Goal: Check status: Check status

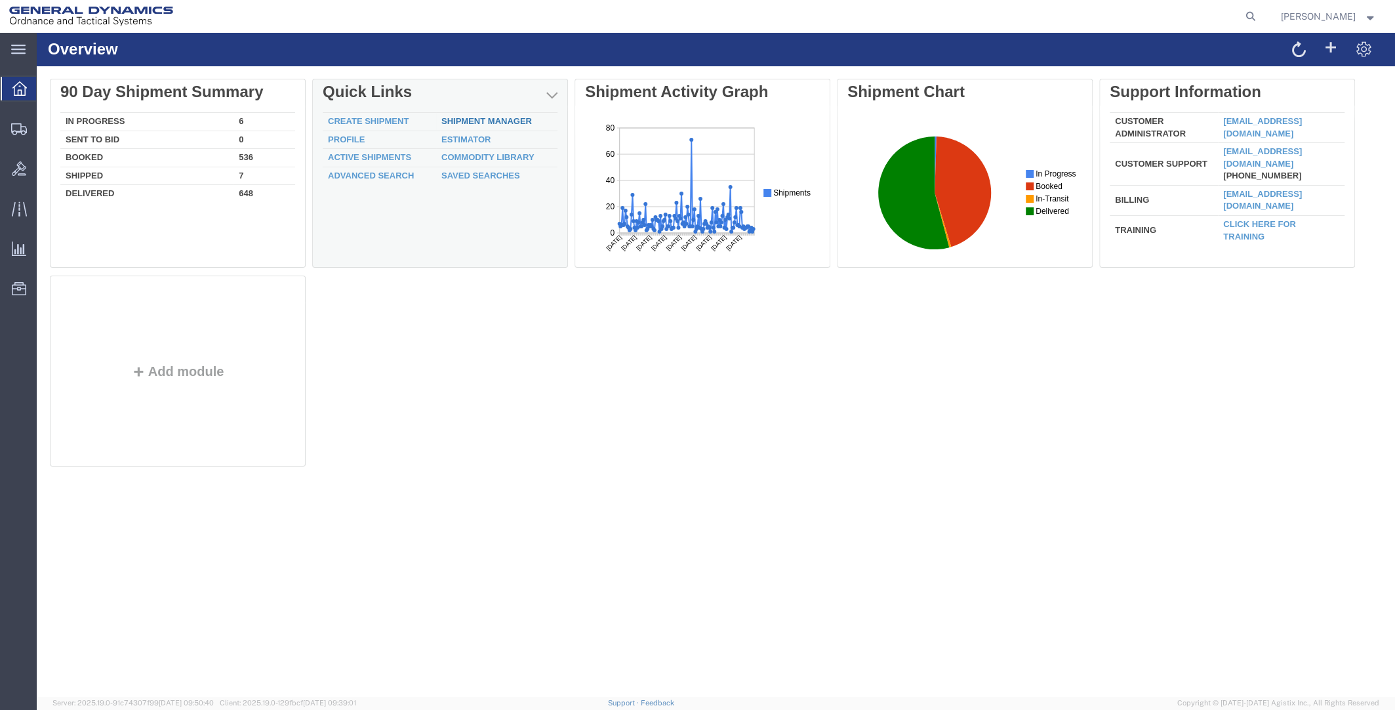
click at [485, 120] on link "Shipment Manager" at bounding box center [486, 121] width 90 height 10
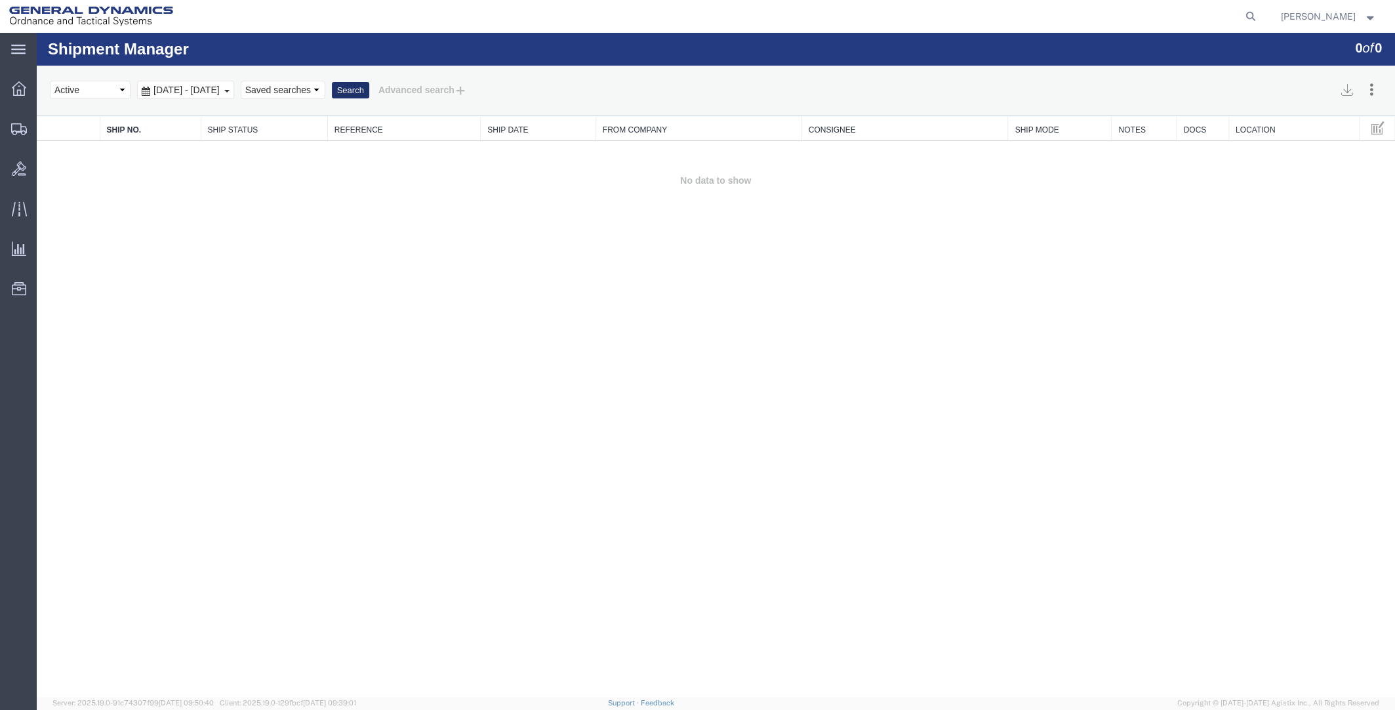
click at [369, 87] on button "Search" at bounding box center [350, 90] width 37 height 17
click at [21, 207] on icon at bounding box center [19, 208] width 15 height 15
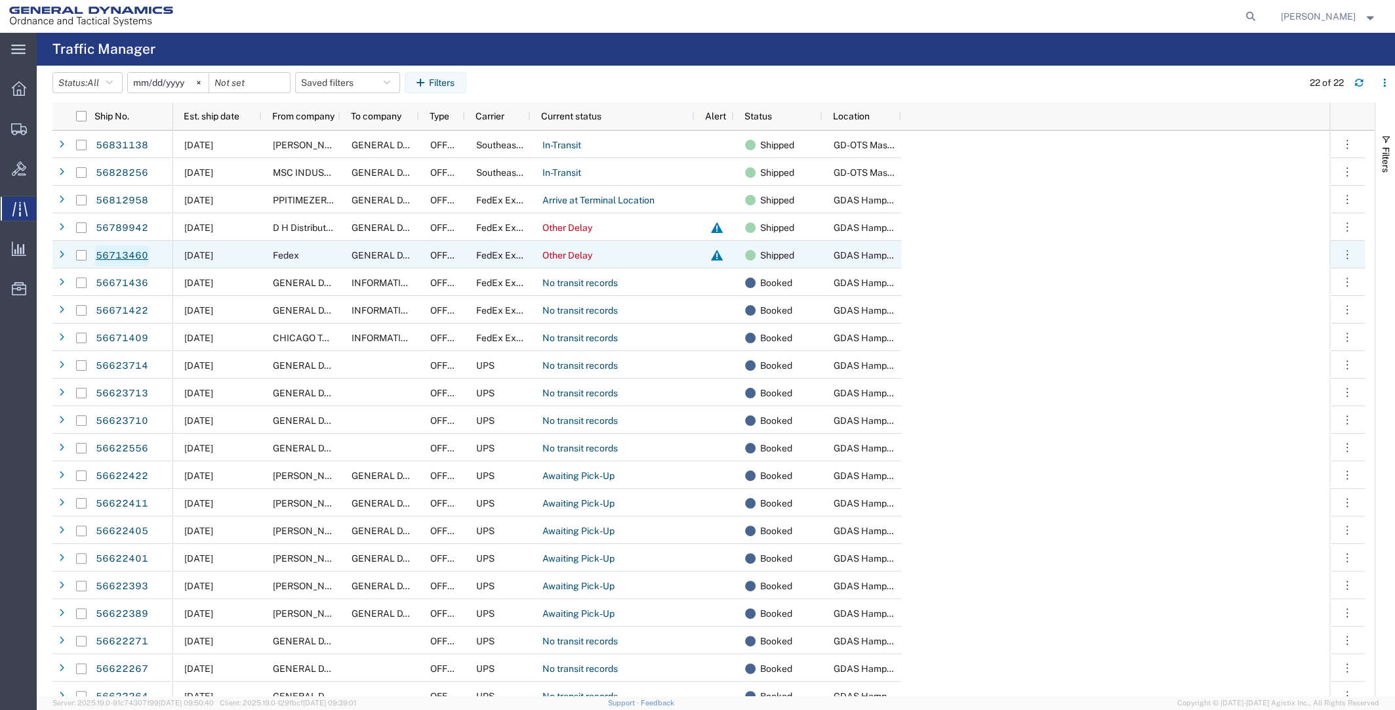
click at [122, 253] on link "56713460" at bounding box center [122, 255] width 54 height 21
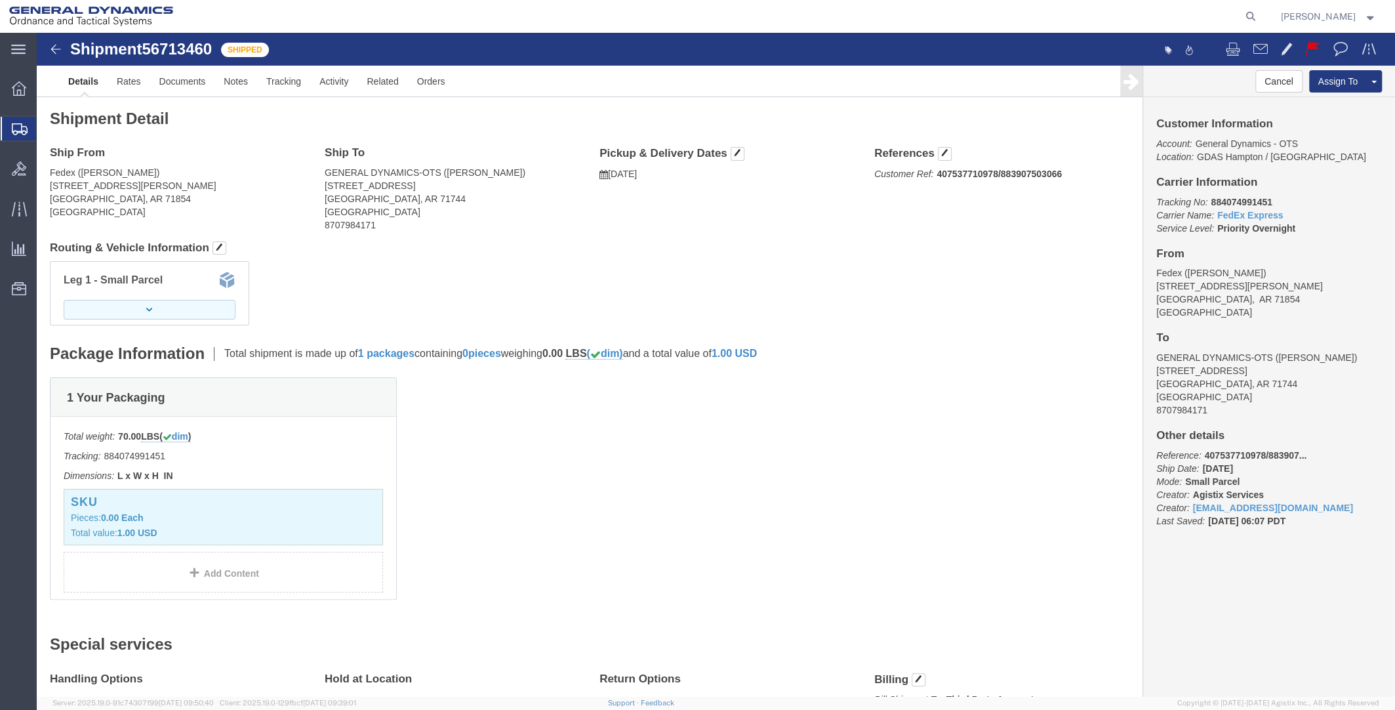
click button "button"
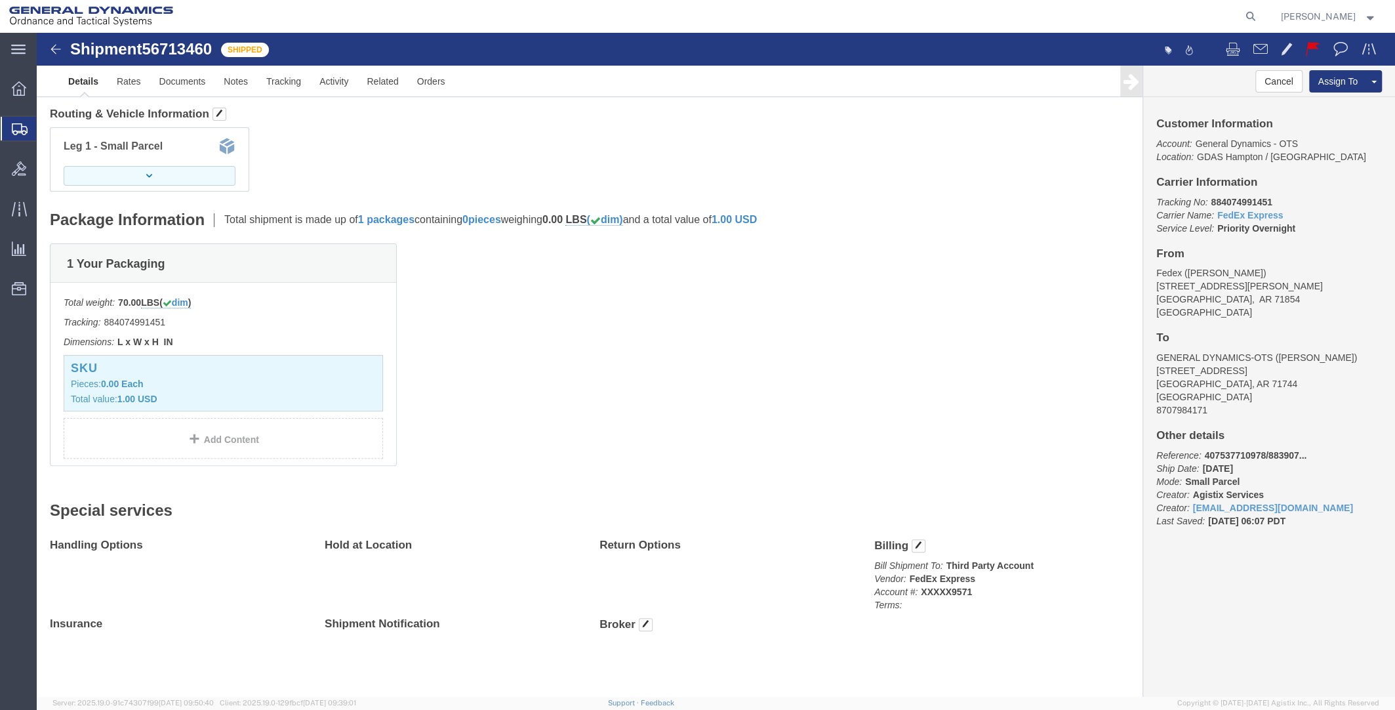
click button "button"
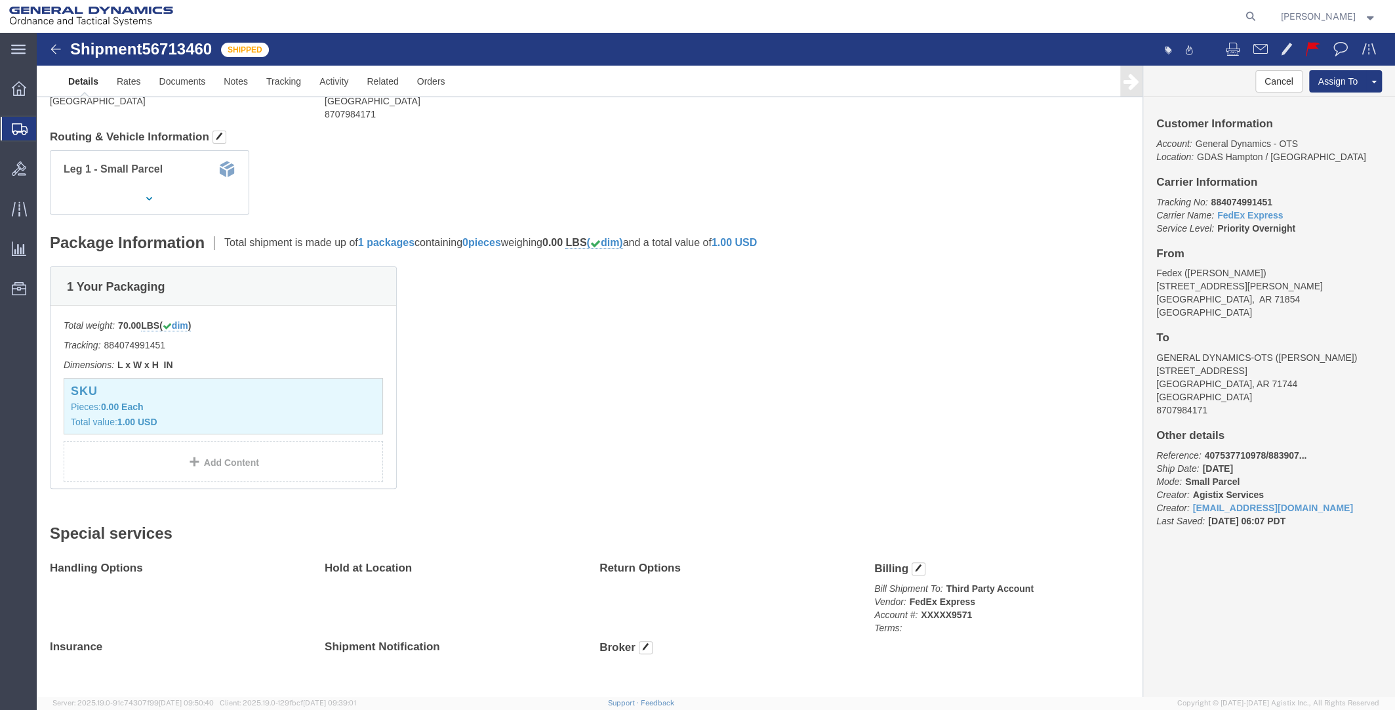
scroll to position [0, 0]
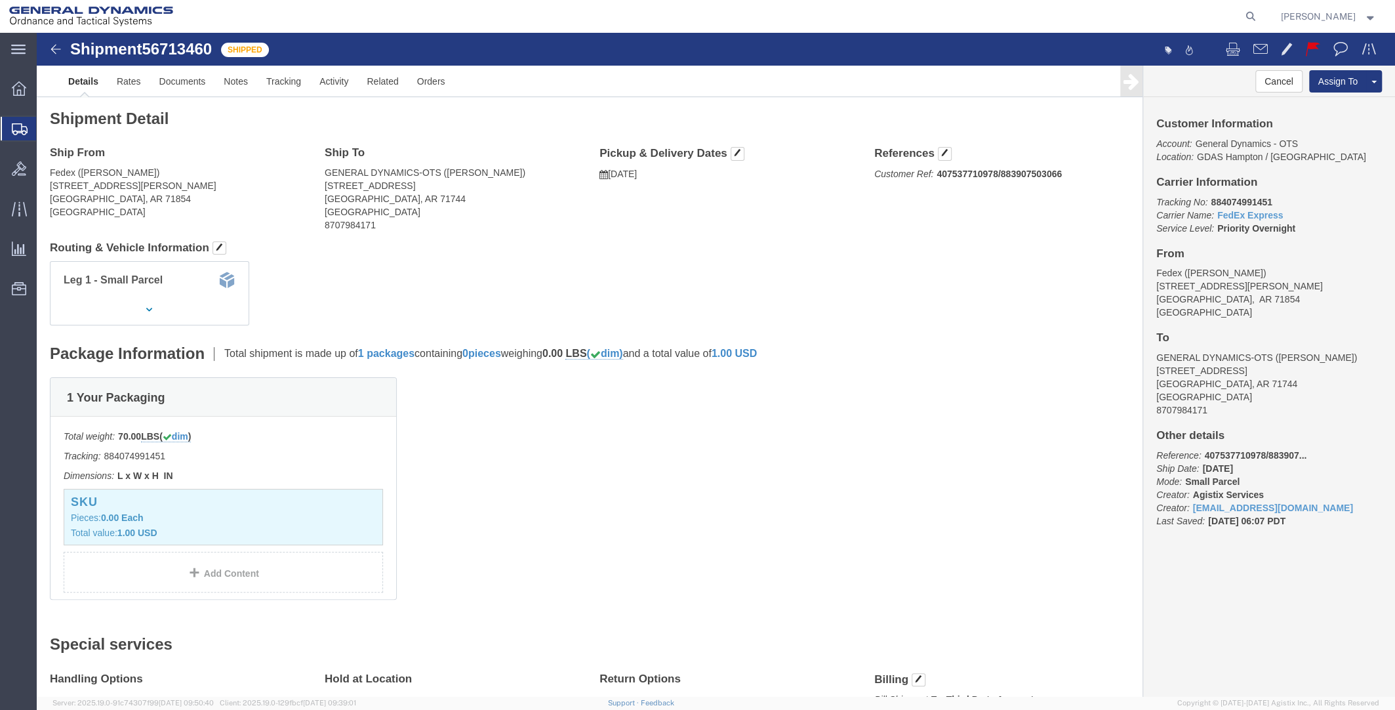
click img
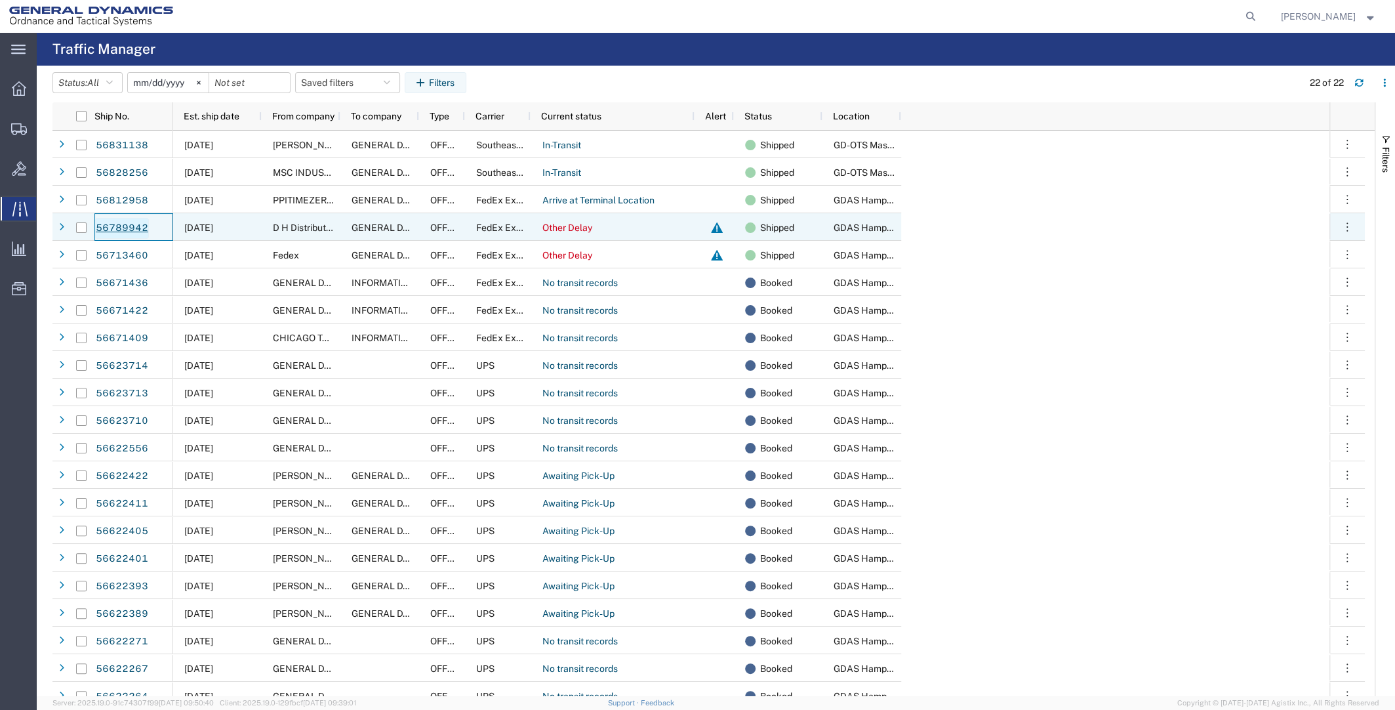
click at [115, 228] on link "56789942" at bounding box center [122, 228] width 54 height 21
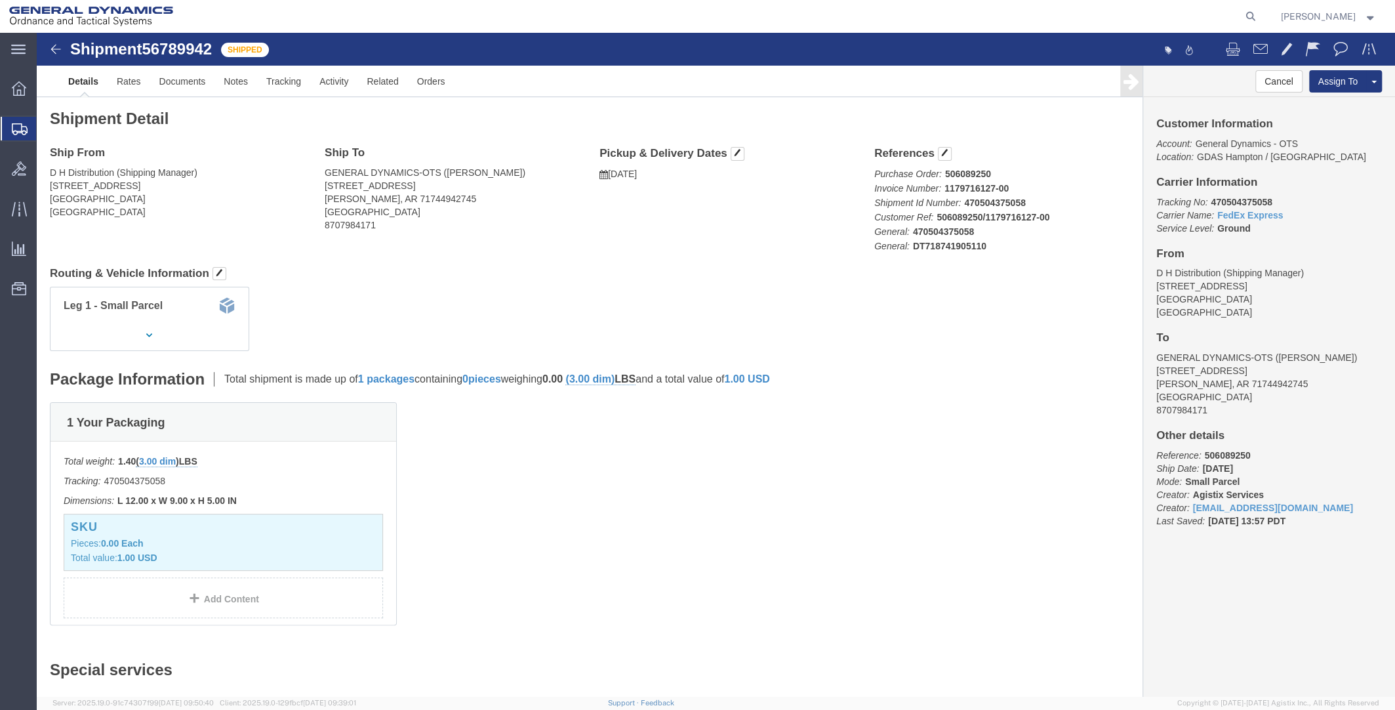
click img
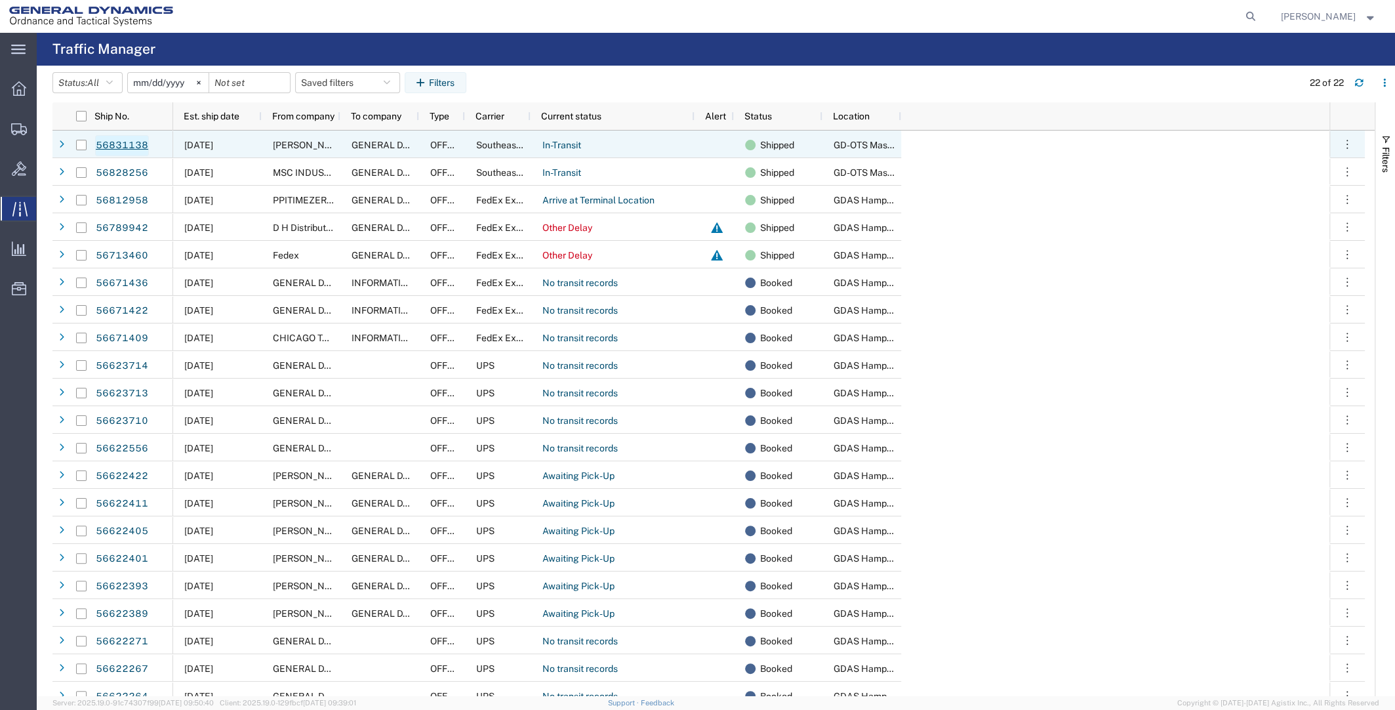
click at [127, 143] on link "56831138" at bounding box center [122, 145] width 54 height 21
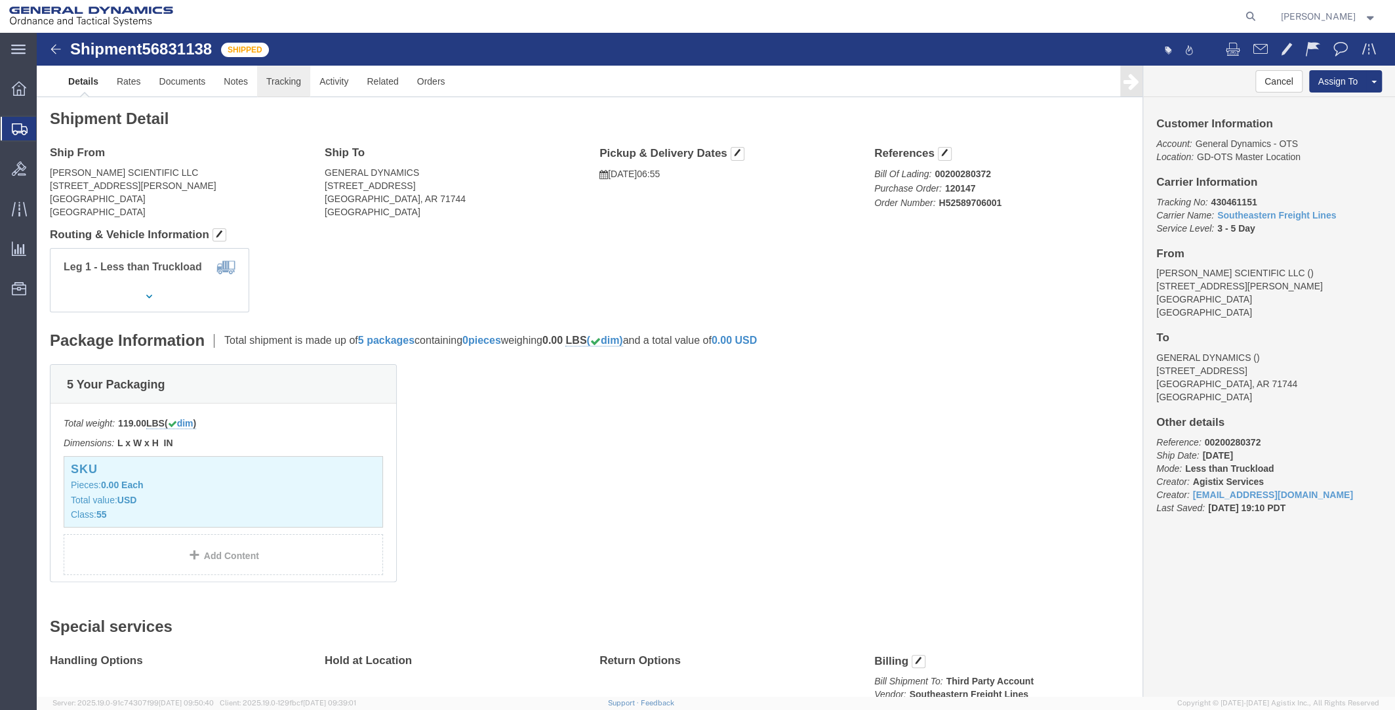
click link "Tracking"
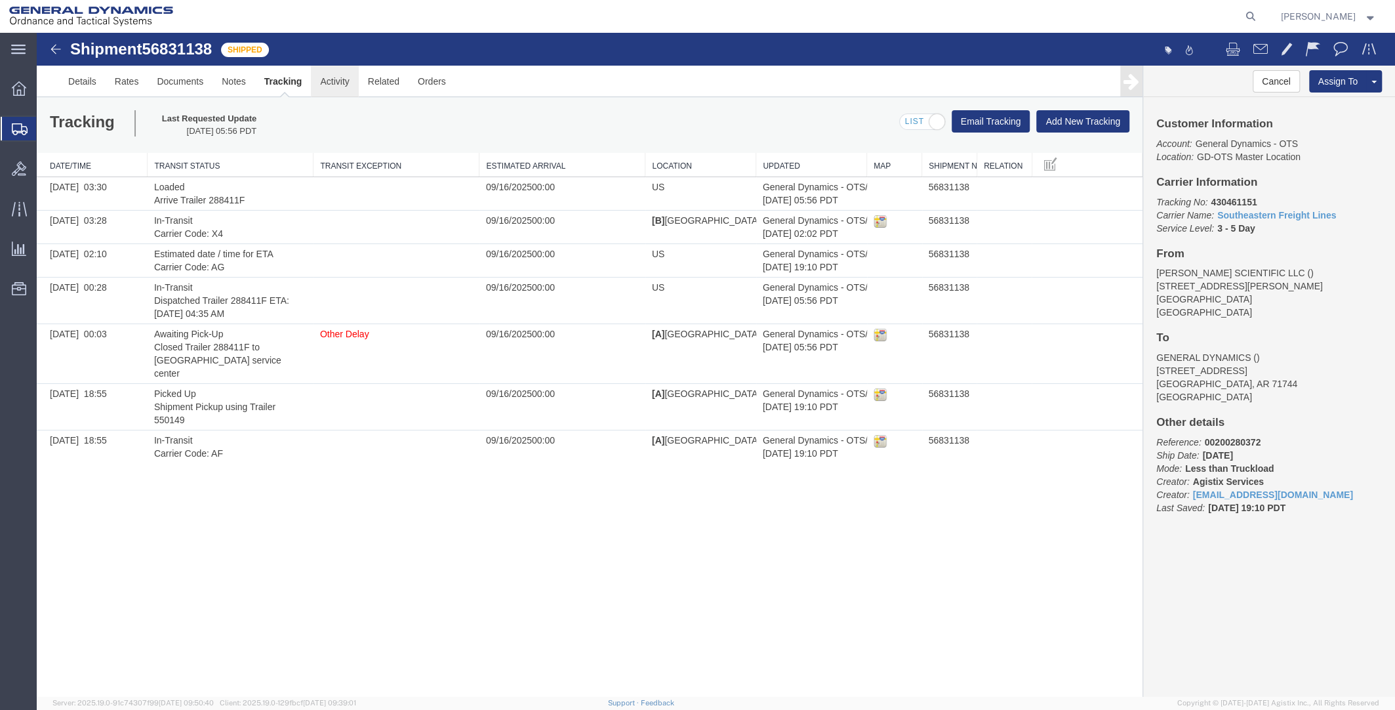
click at [330, 83] on link "Activity" at bounding box center [334, 81] width 47 height 31
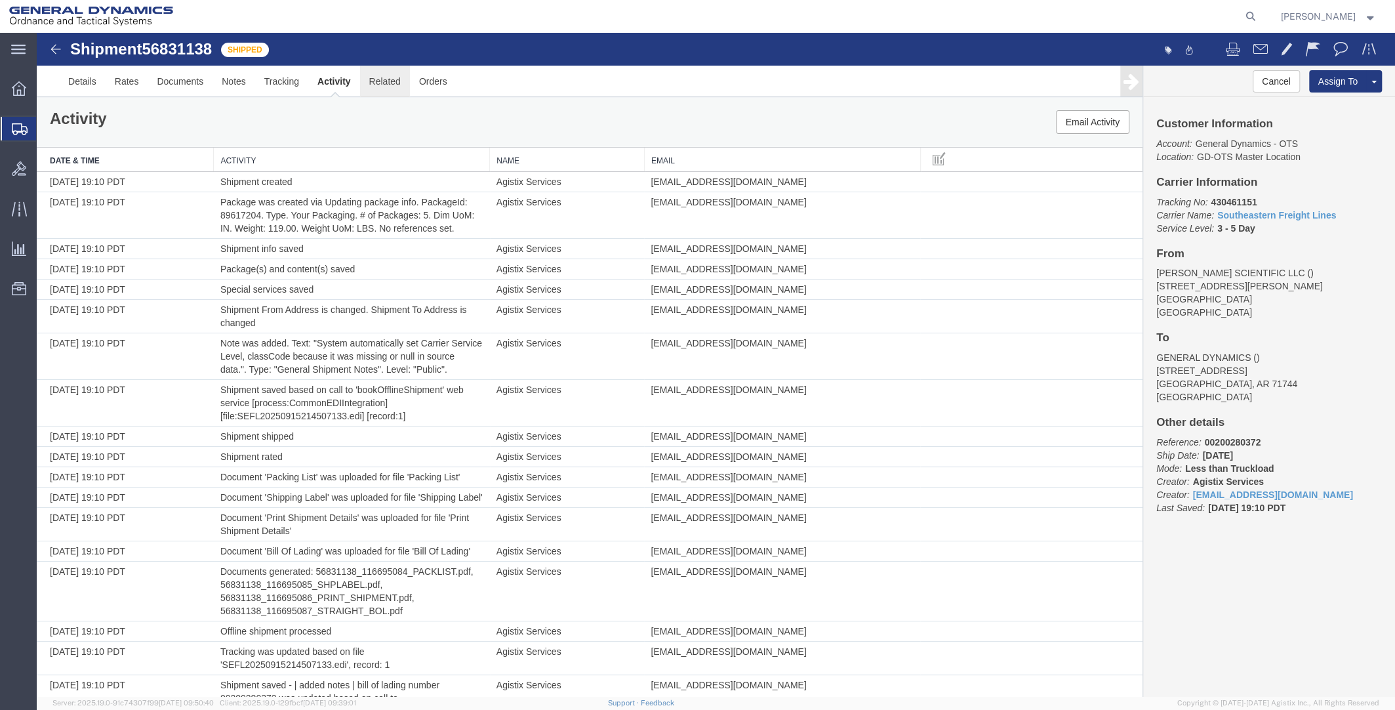
click at [378, 83] on link "Related" at bounding box center [385, 81] width 50 height 31
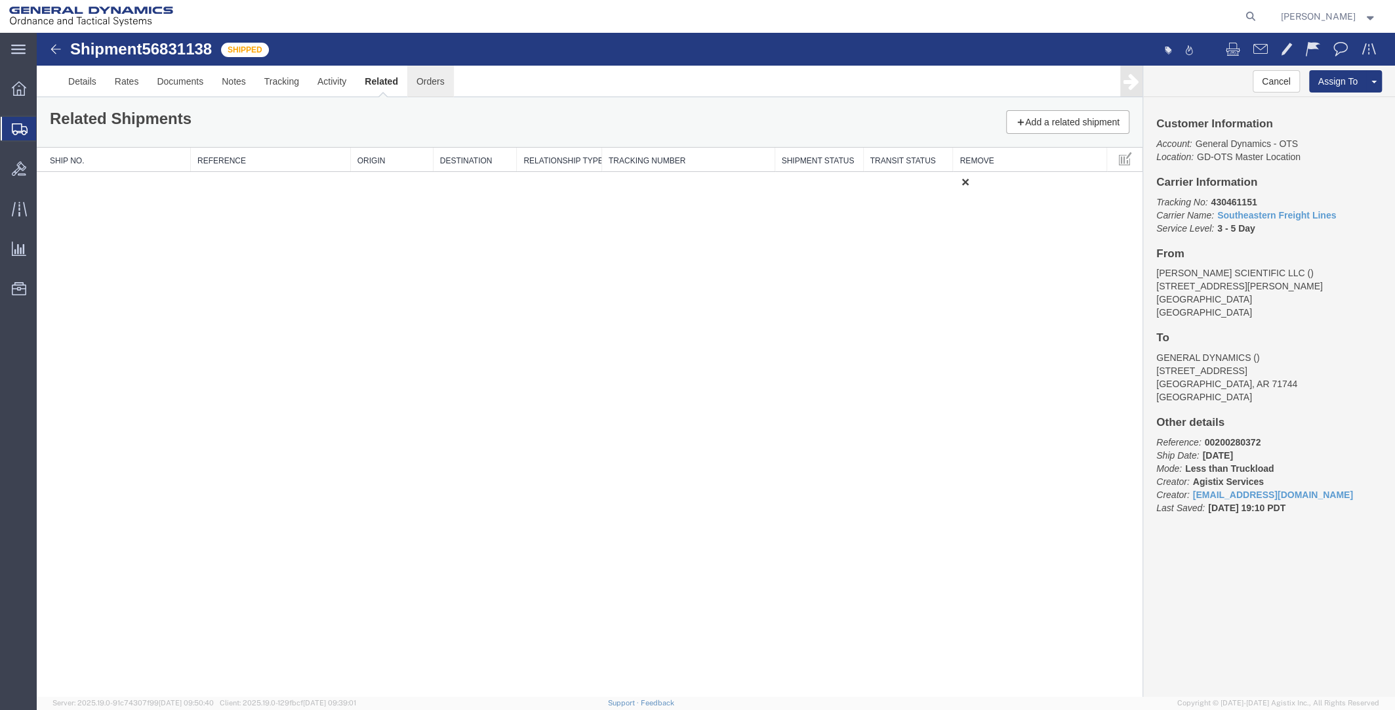
click at [439, 83] on link "Orders" at bounding box center [430, 81] width 47 height 31
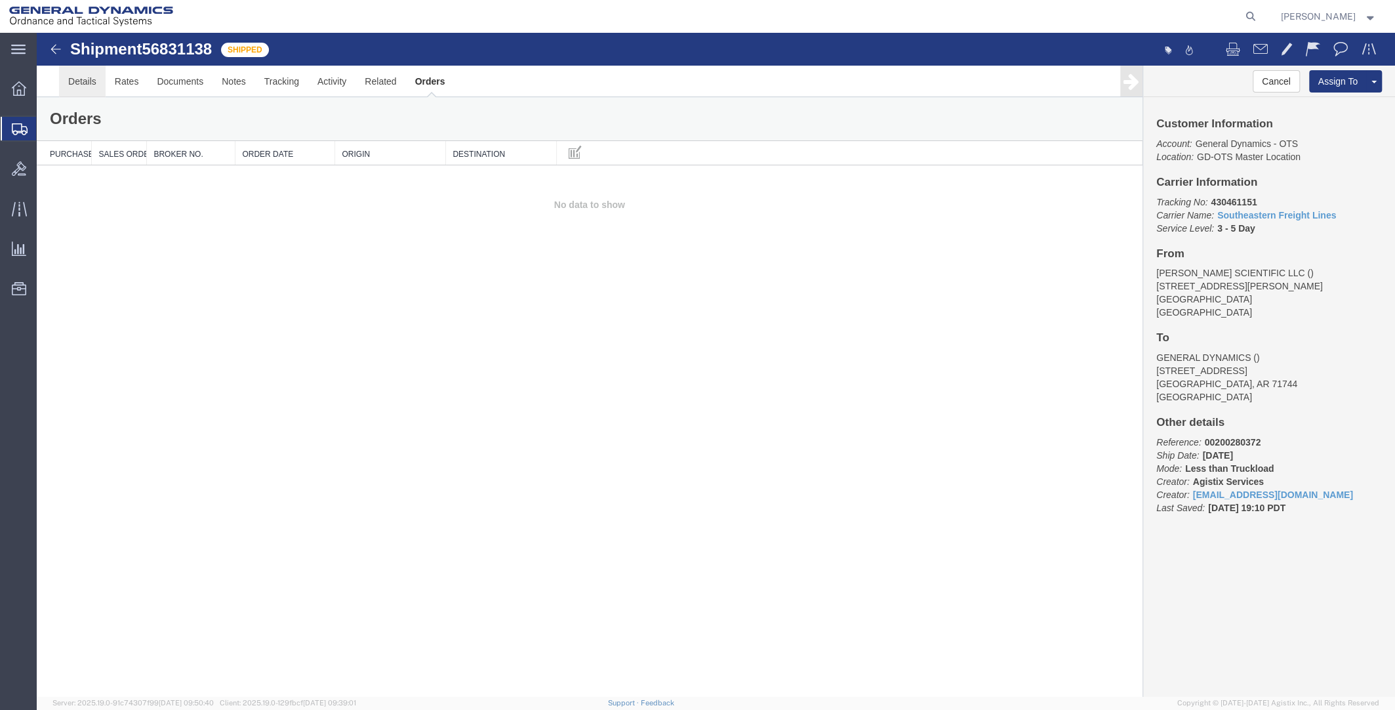
click at [79, 85] on link "Details" at bounding box center [82, 81] width 47 height 31
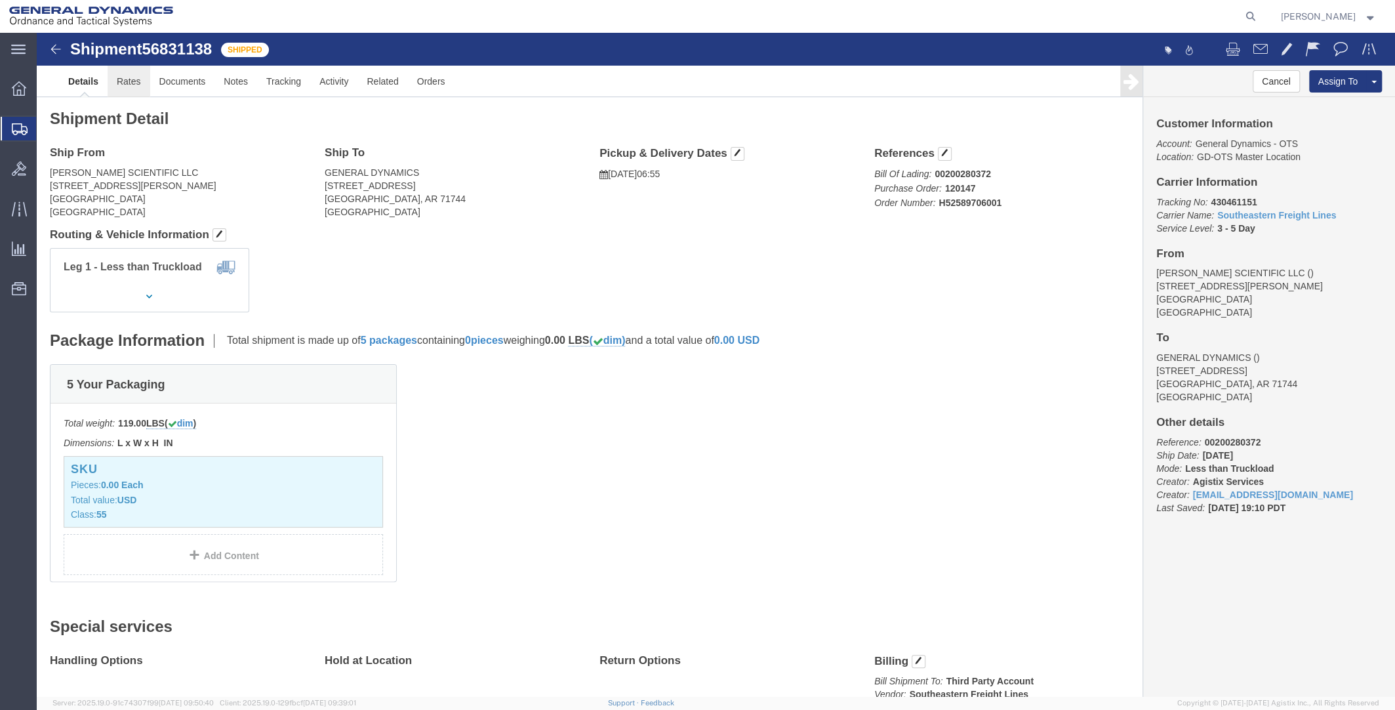
click link "Rates"
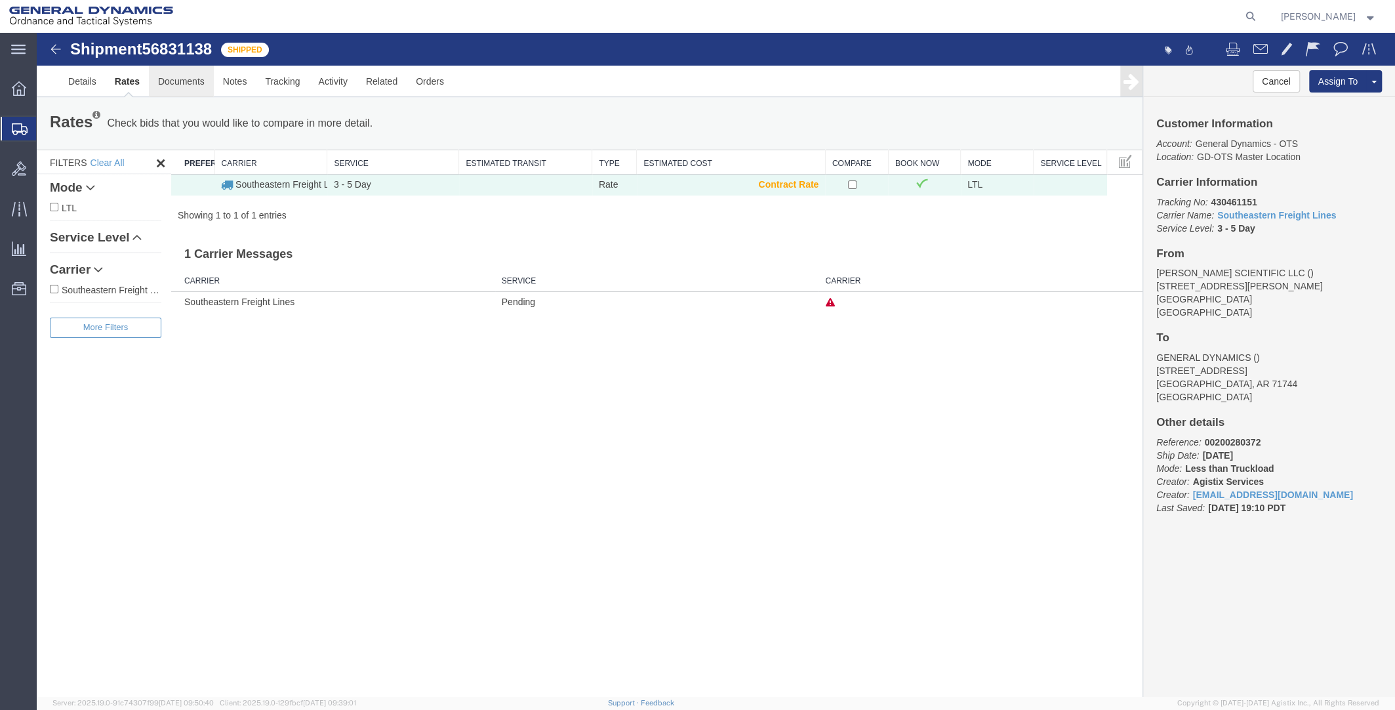
click at [178, 87] on link "Documents" at bounding box center [181, 81] width 65 height 31
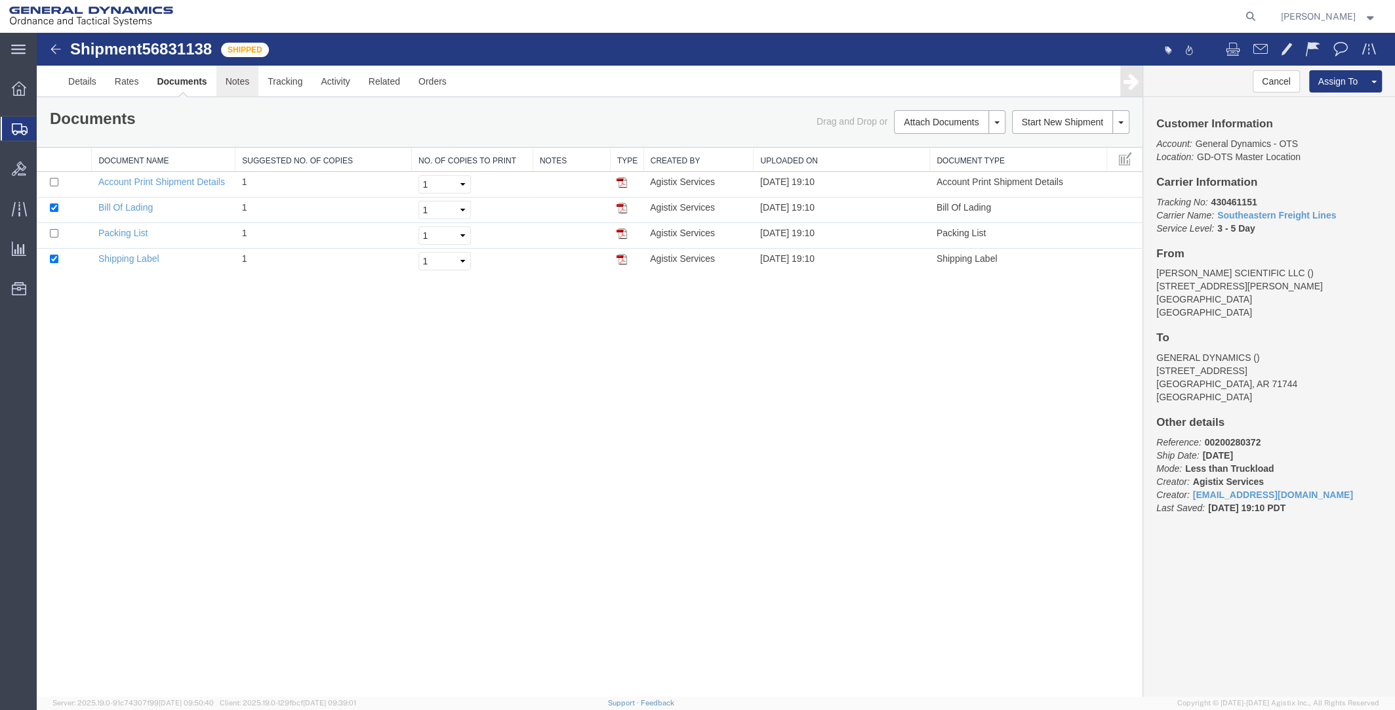
click at [237, 87] on link "Notes" at bounding box center [237, 81] width 43 height 31
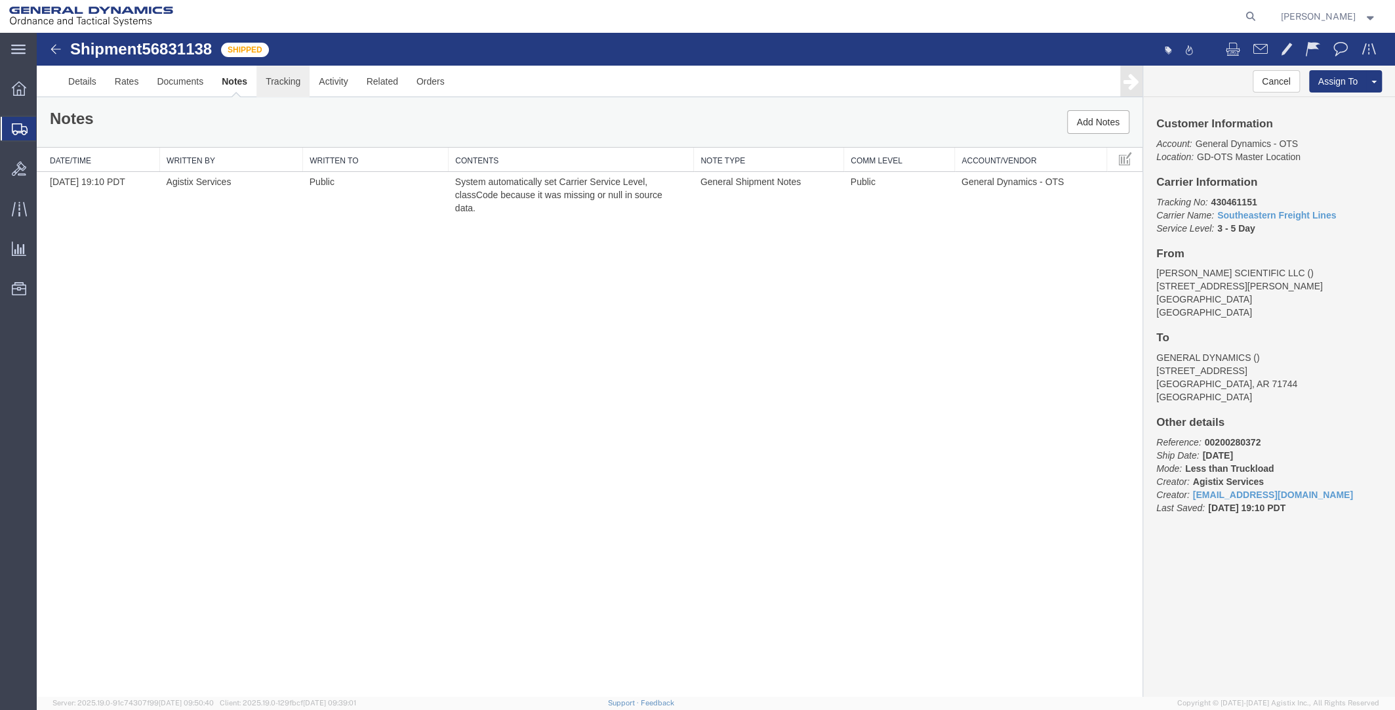
click at [277, 87] on link "Tracking" at bounding box center [282, 81] width 53 height 31
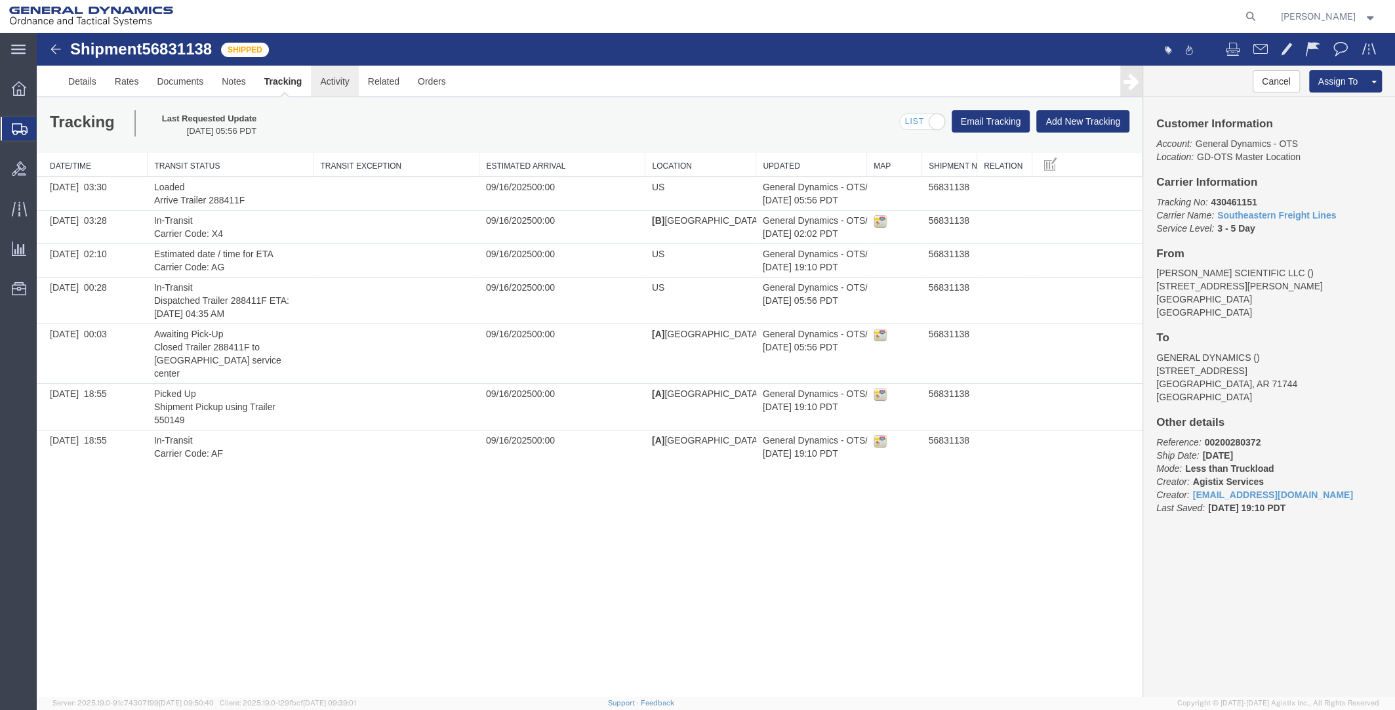
click at [330, 88] on link "Activity" at bounding box center [334, 81] width 47 height 31
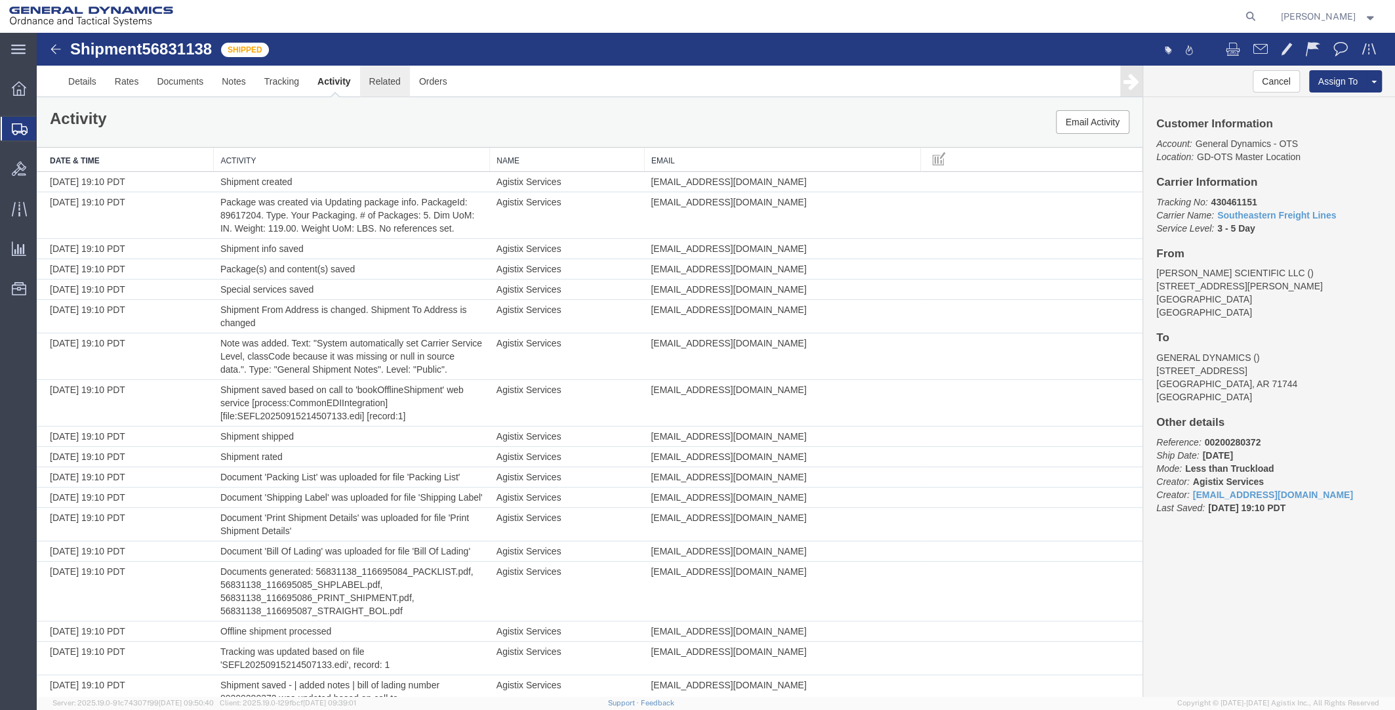
click at [396, 82] on link "Related" at bounding box center [385, 81] width 50 height 31
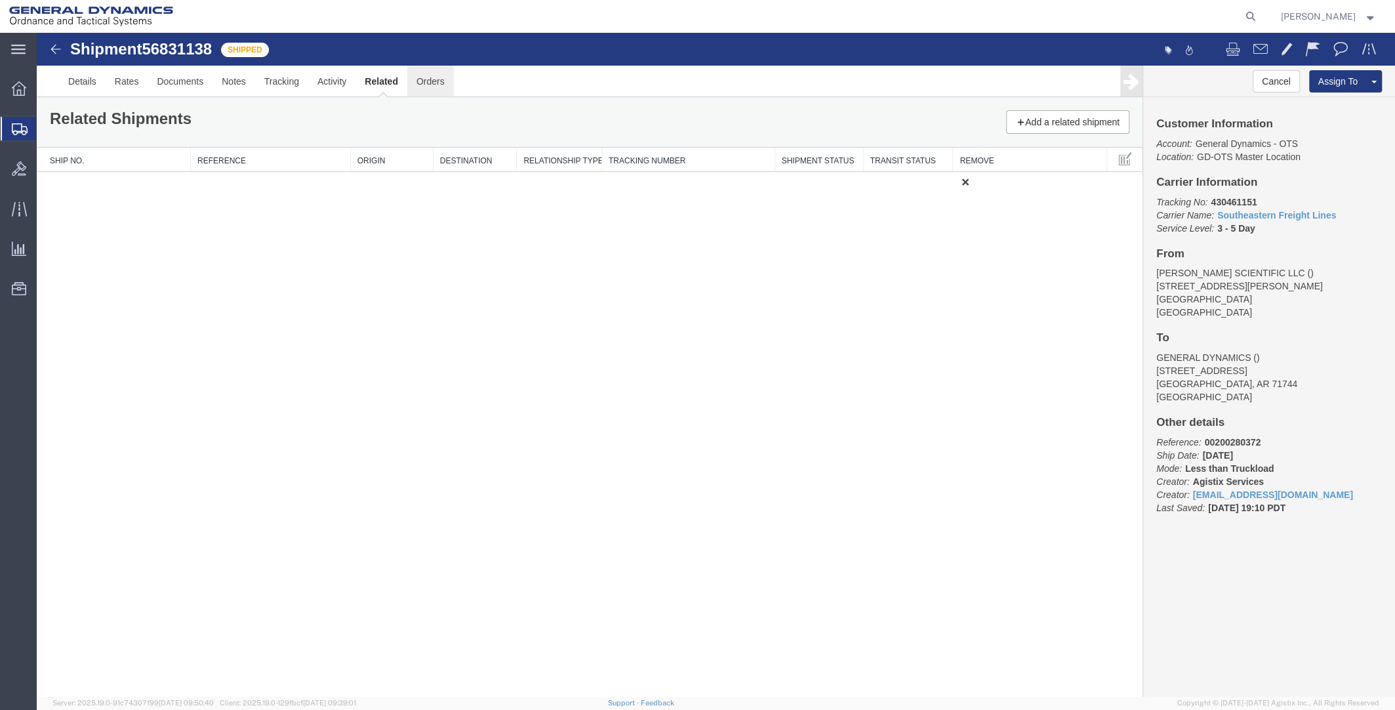
click at [425, 85] on link "Orders" at bounding box center [430, 81] width 47 height 31
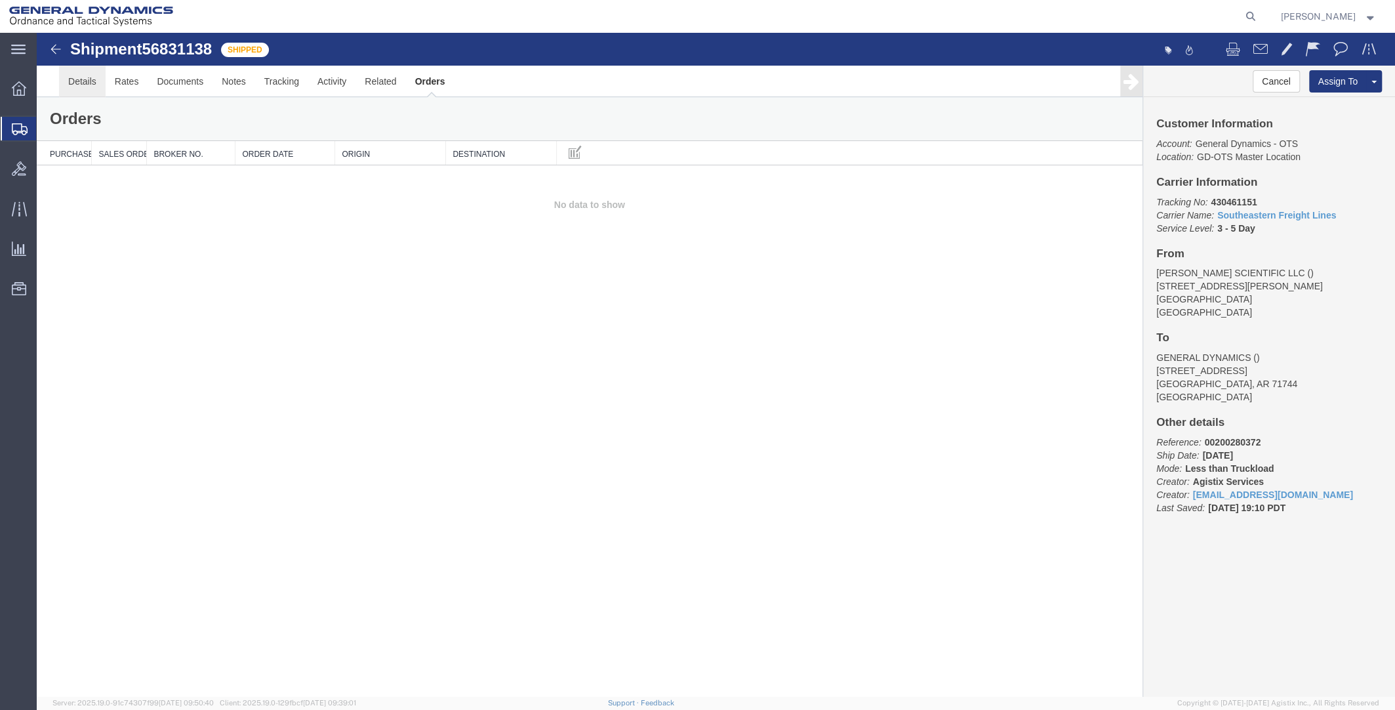
click at [83, 77] on link "Details" at bounding box center [82, 81] width 47 height 31
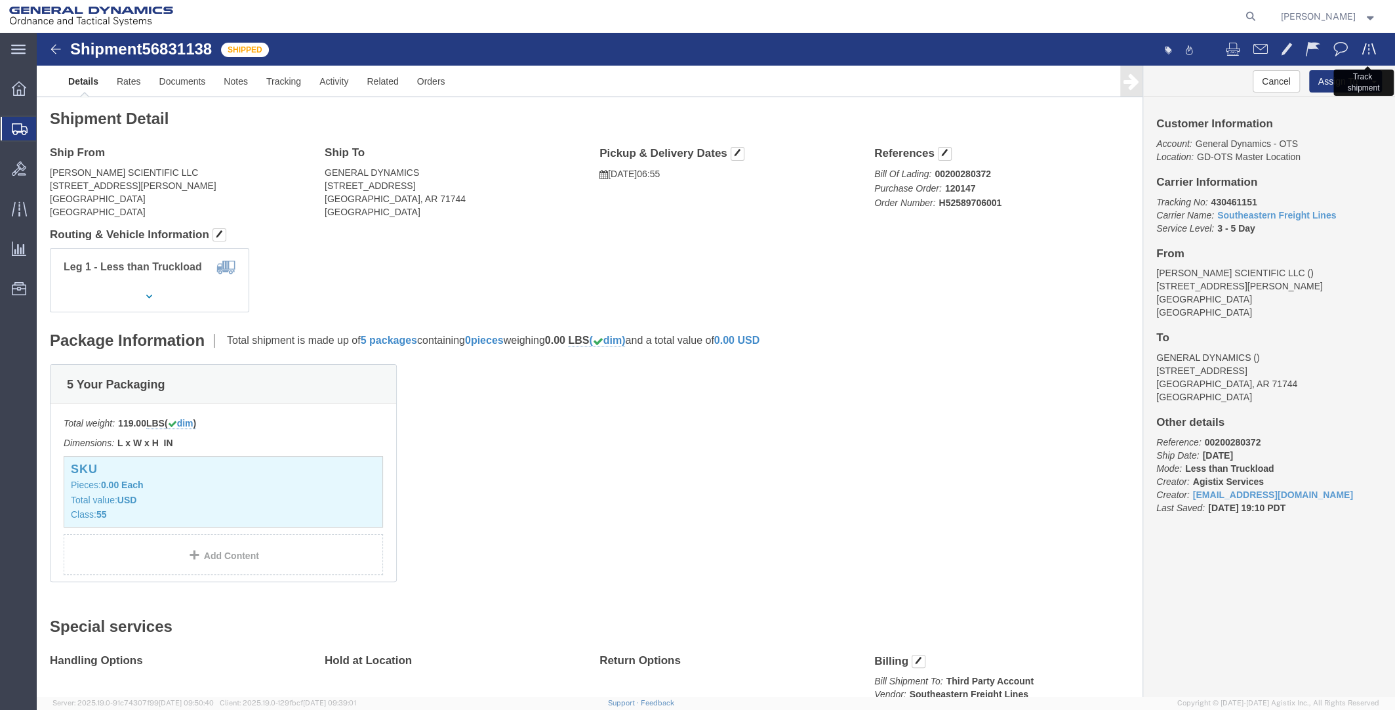
click span
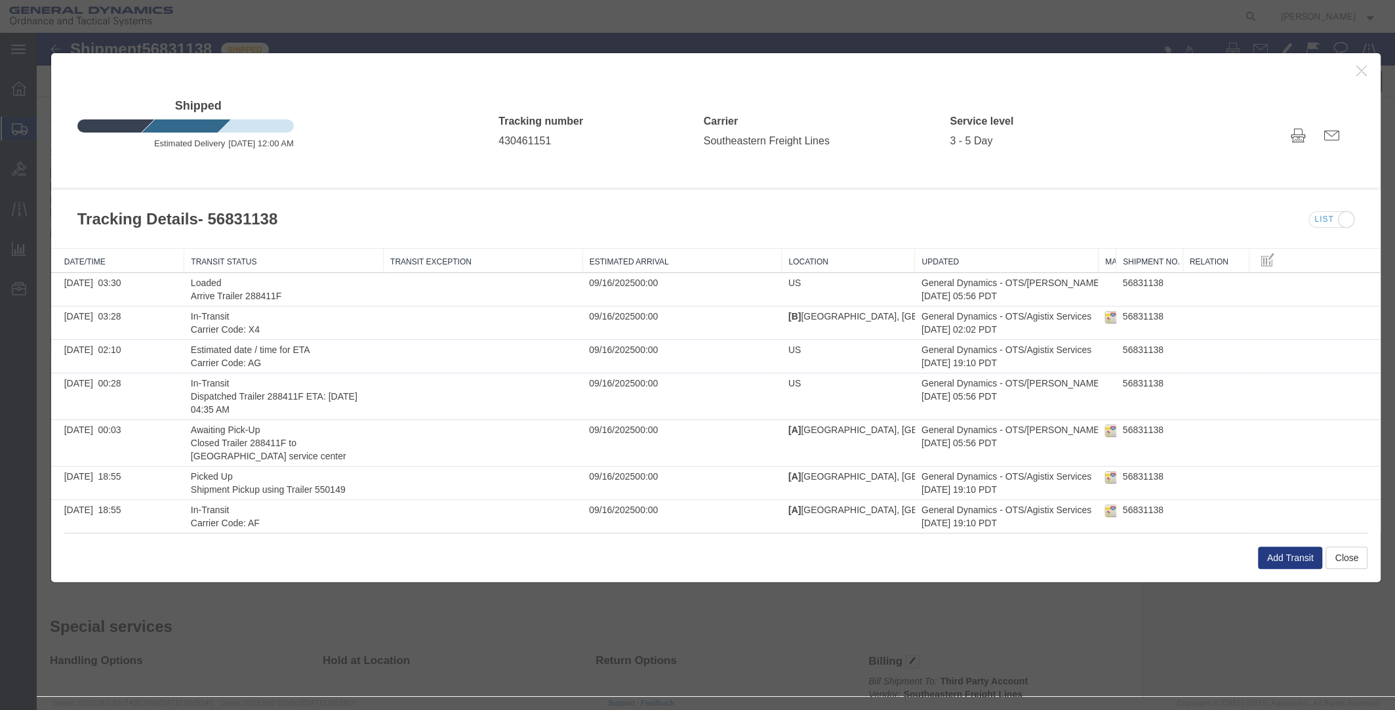
drag, startPoint x: 1004, startPoint y: 222, endPoint x: 1052, endPoint y: 224, distance: 48.6
click div "Date/Time Transit Status Transit Exception Estimated Arrival Location Updated M…"
click button "Close"
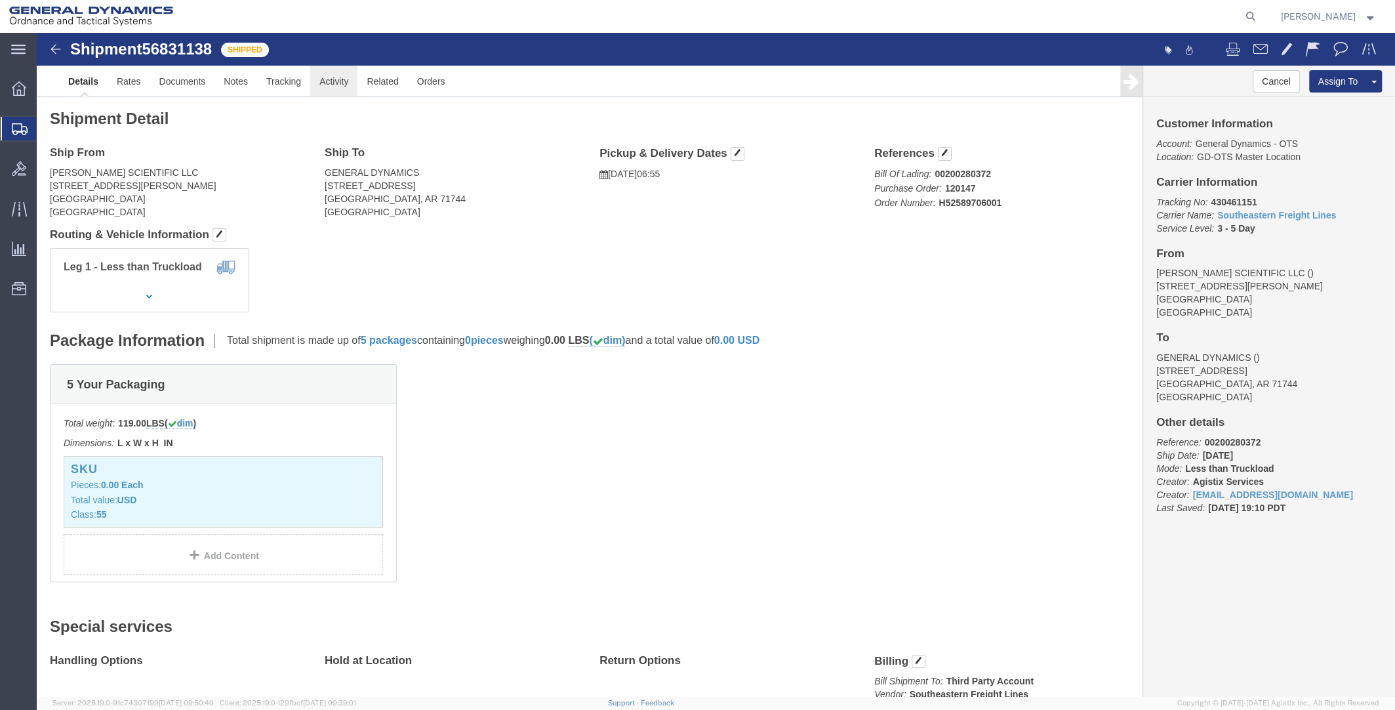
click link "Activity"
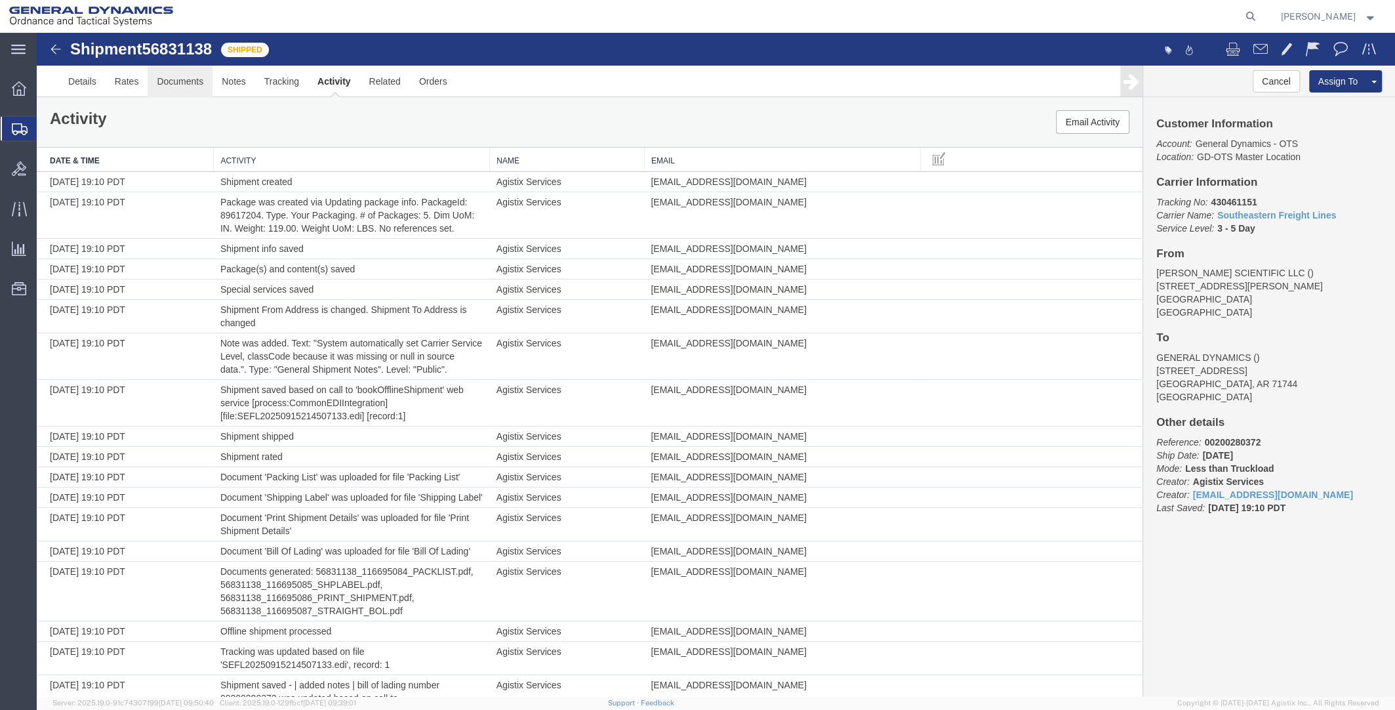
click at [188, 83] on link "Documents" at bounding box center [180, 81] width 65 height 31
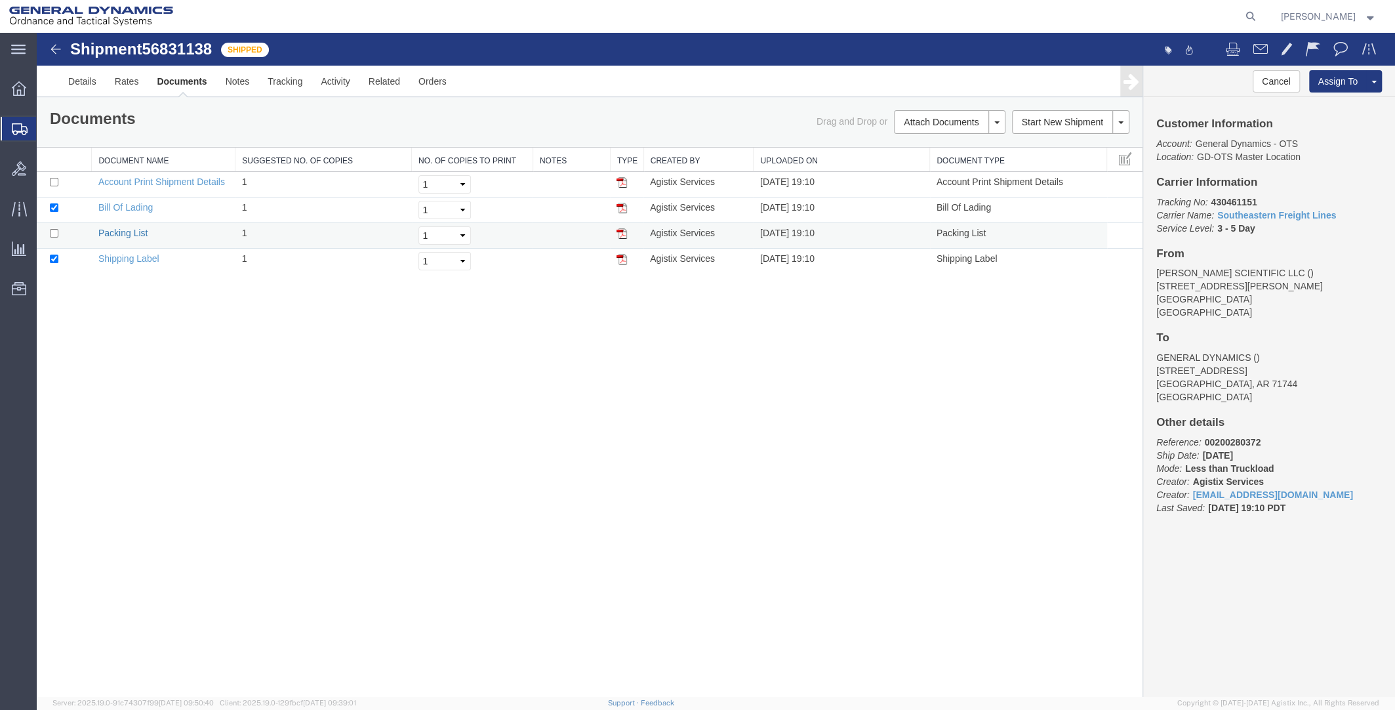
click at [122, 233] on link "Packing List" at bounding box center [122, 233] width 49 height 10
click at [624, 205] on img at bounding box center [621, 208] width 10 height 10
click at [91, 81] on link "Details" at bounding box center [82, 81] width 47 height 31
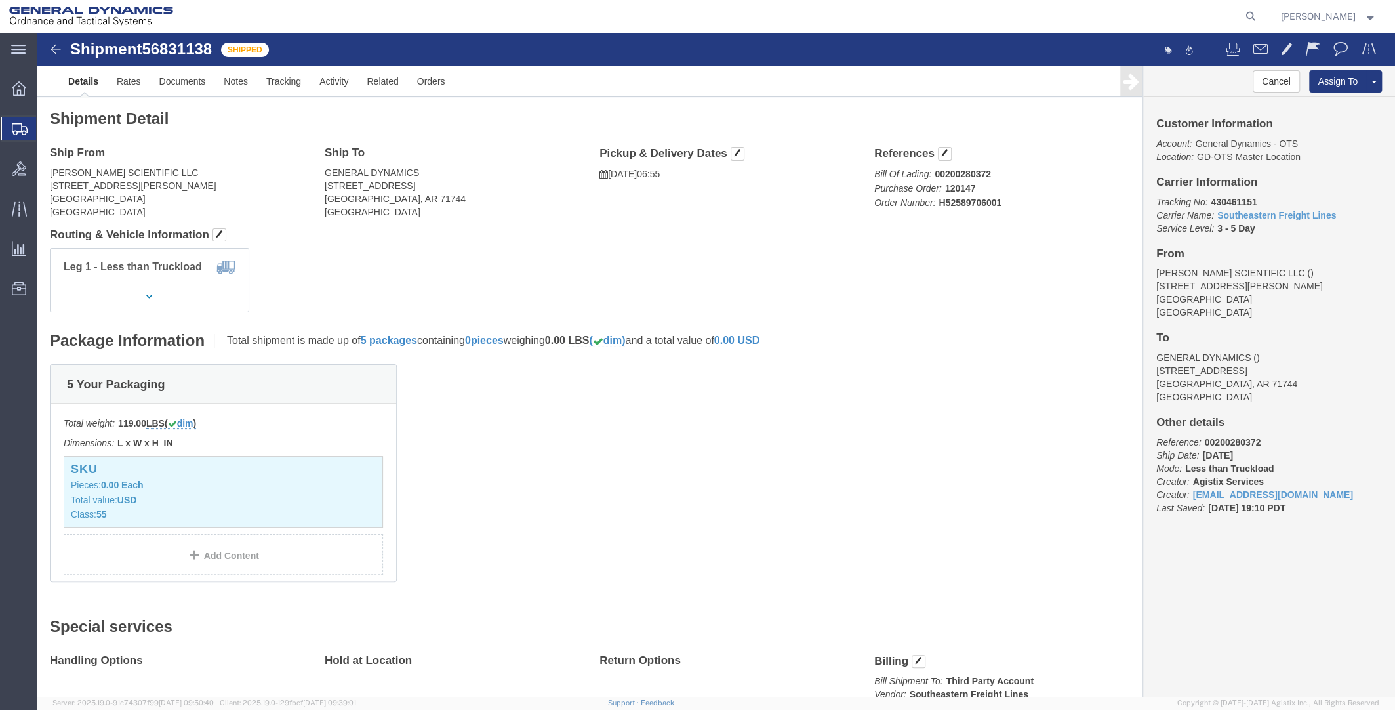
click img
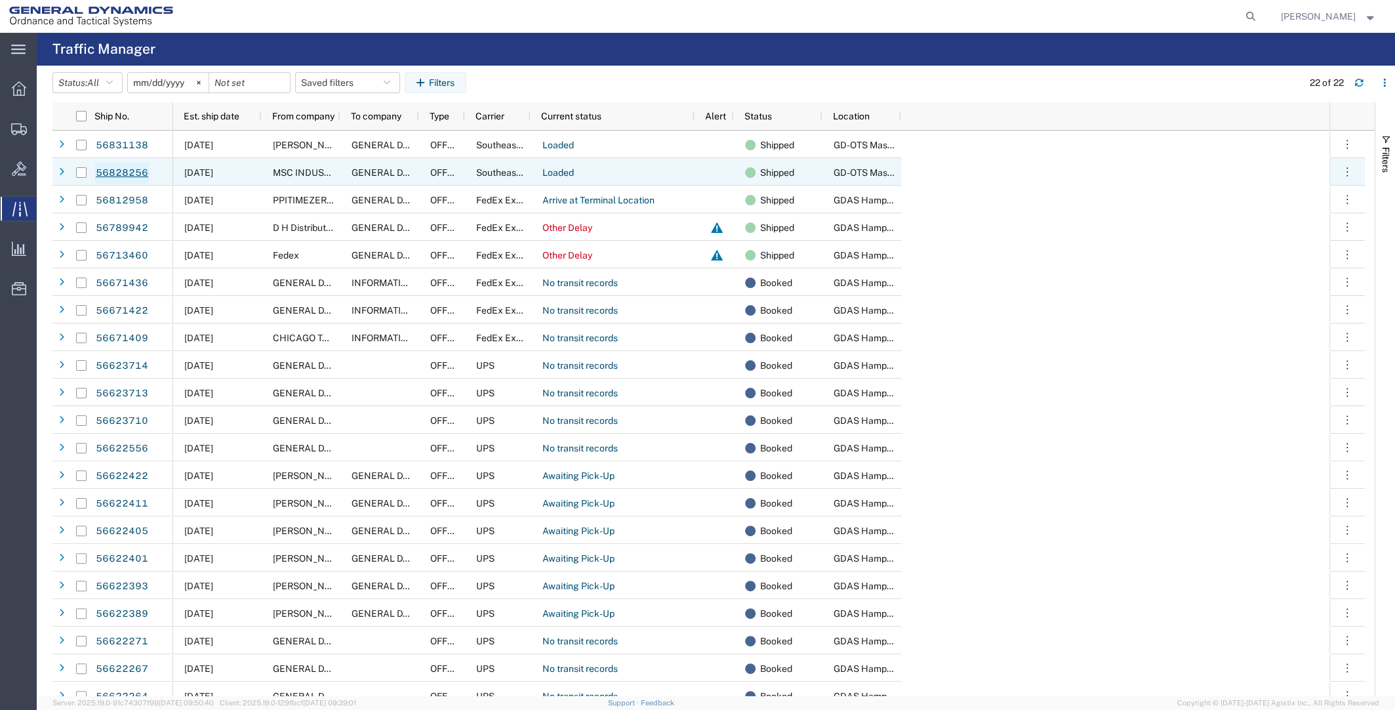
click at [117, 172] on link "56828256" at bounding box center [122, 173] width 54 height 21
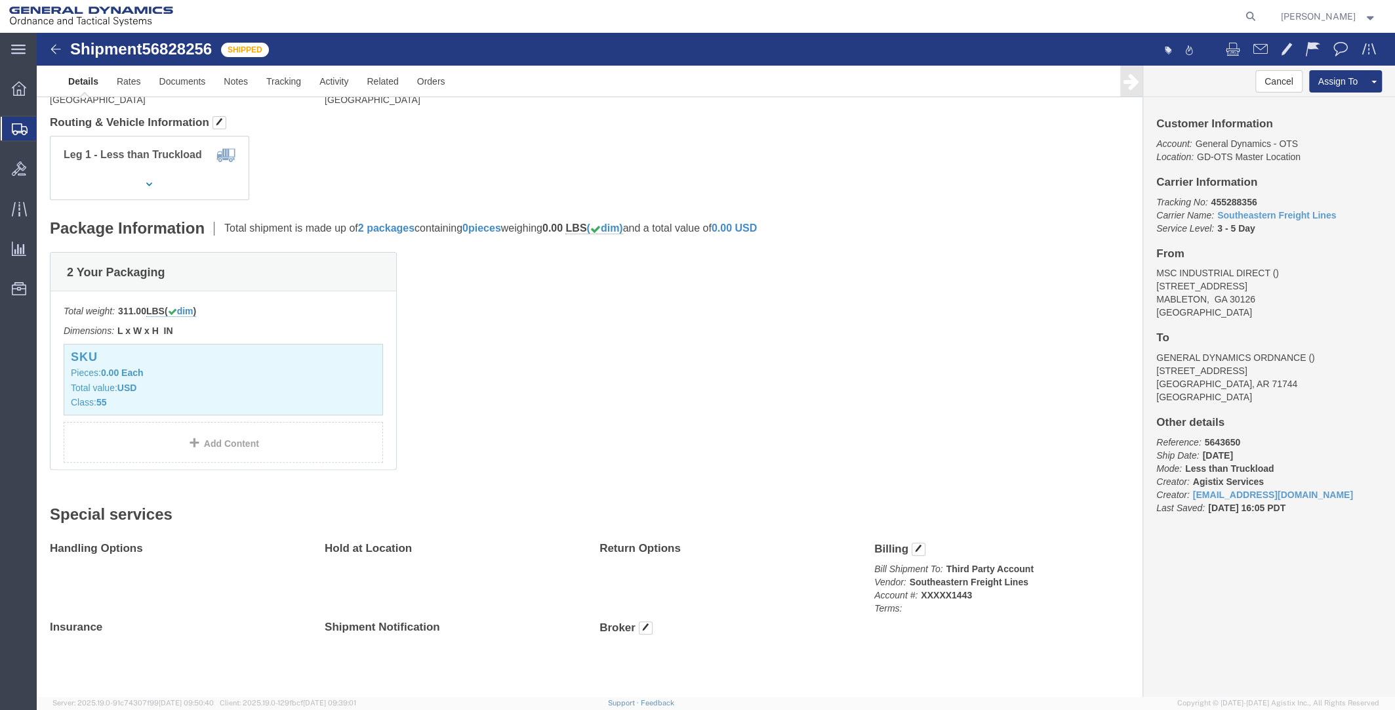
scroll to position [115, 0]
click img
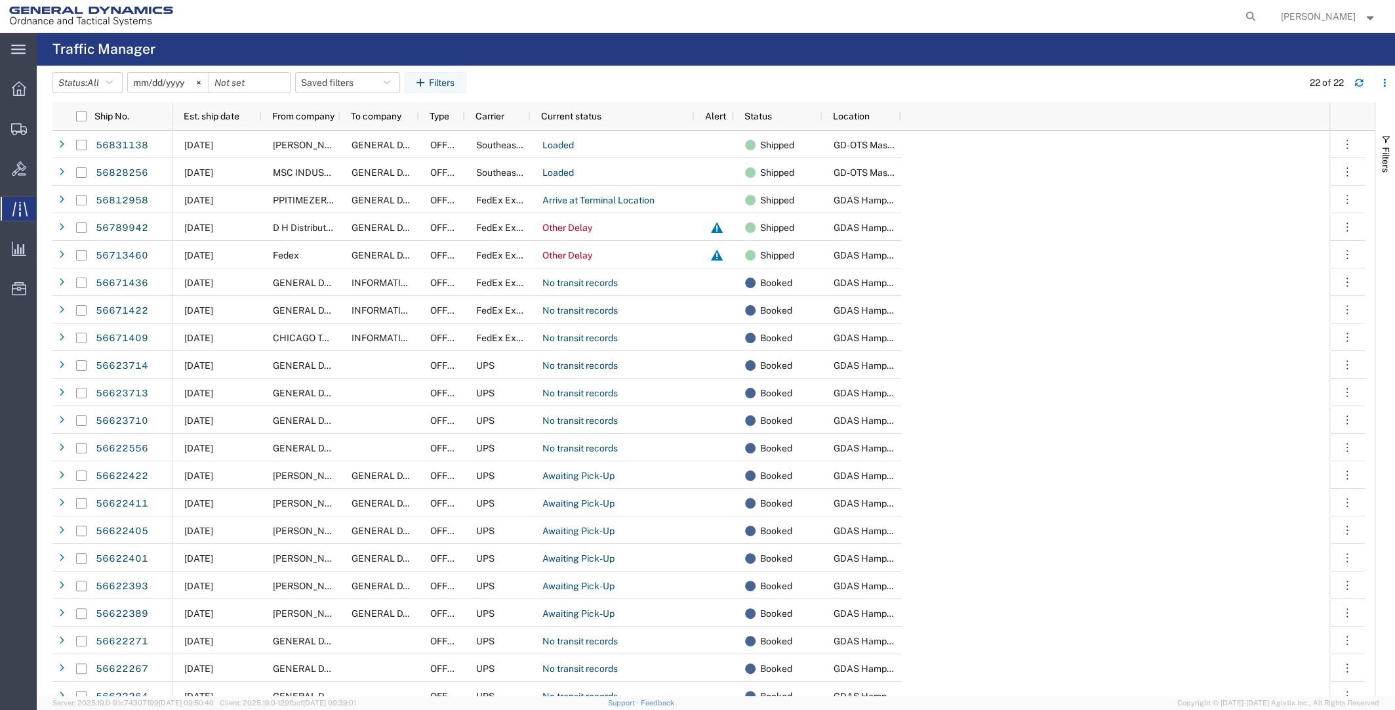
click at [1368, 17] on strong "button" at bounding box center [1371, 16] width 12 height 5
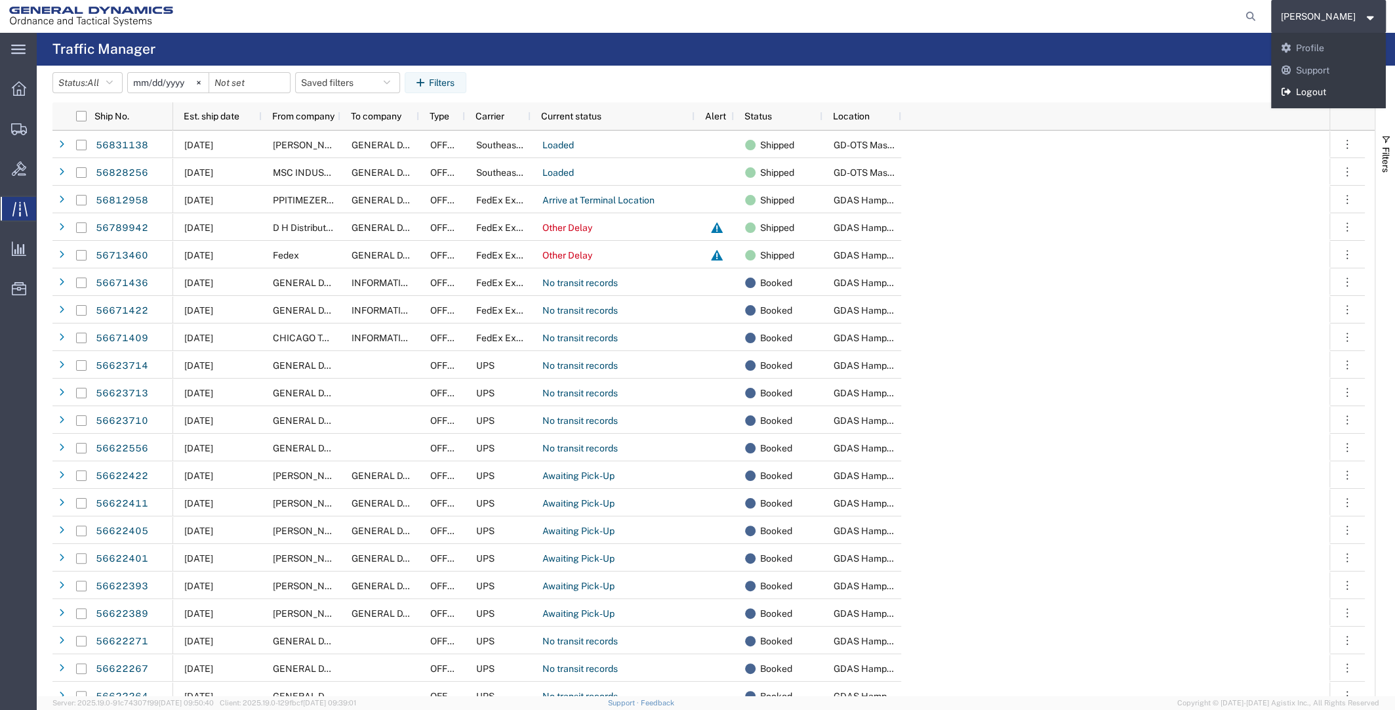
click at [1334, 89] on link "Logout" at bounding box center [1328, 92] width 115 height 22
